Goal: Transaction & Acquisition: Purchase product/service

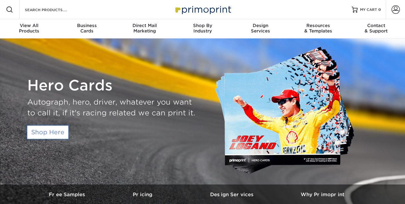
click at [52, 127] on link "Shop Here" at bounding box center [47, 131] width 41 height 13
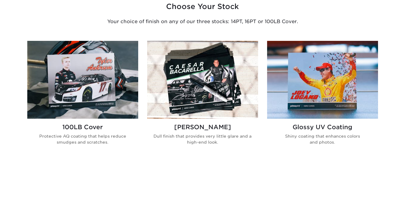
scroll to position [377, 0]
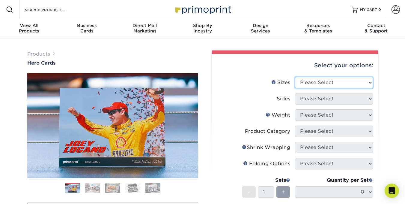
click at [308, 80] on select "Please Select 1.5" x 7" 4" x 6" 5" x 7" 6" x 8" 6" x 8.5" 6" x 9" 7" x 8.5" 7.5…" at bounding box center [334, 82] width 78 height 11
click at [247, 86] on label "Sizes Help Sizes" at bounding box center [256, 82] width 78 height 11
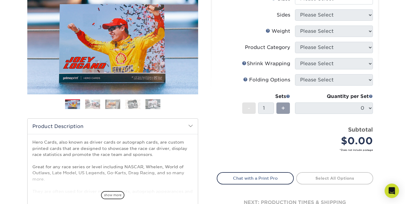
scroll to position [84, 0]
click at [118, 106] on img at bounding box center [112, 103] width 15 height 9
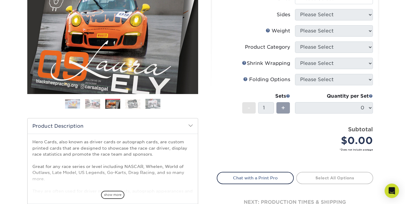
click at [90, 102] on img at bounding box center [92, 103] width 15 height 9
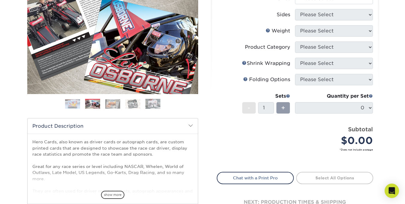
click at [76, 102] on img at bounding box center [72, 103] width 15 height 9
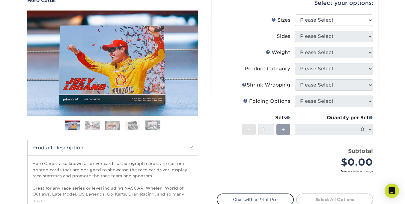
scroll to position [0, 0]
